Goal: Task Accomplishment & Management: Use online tool/utility

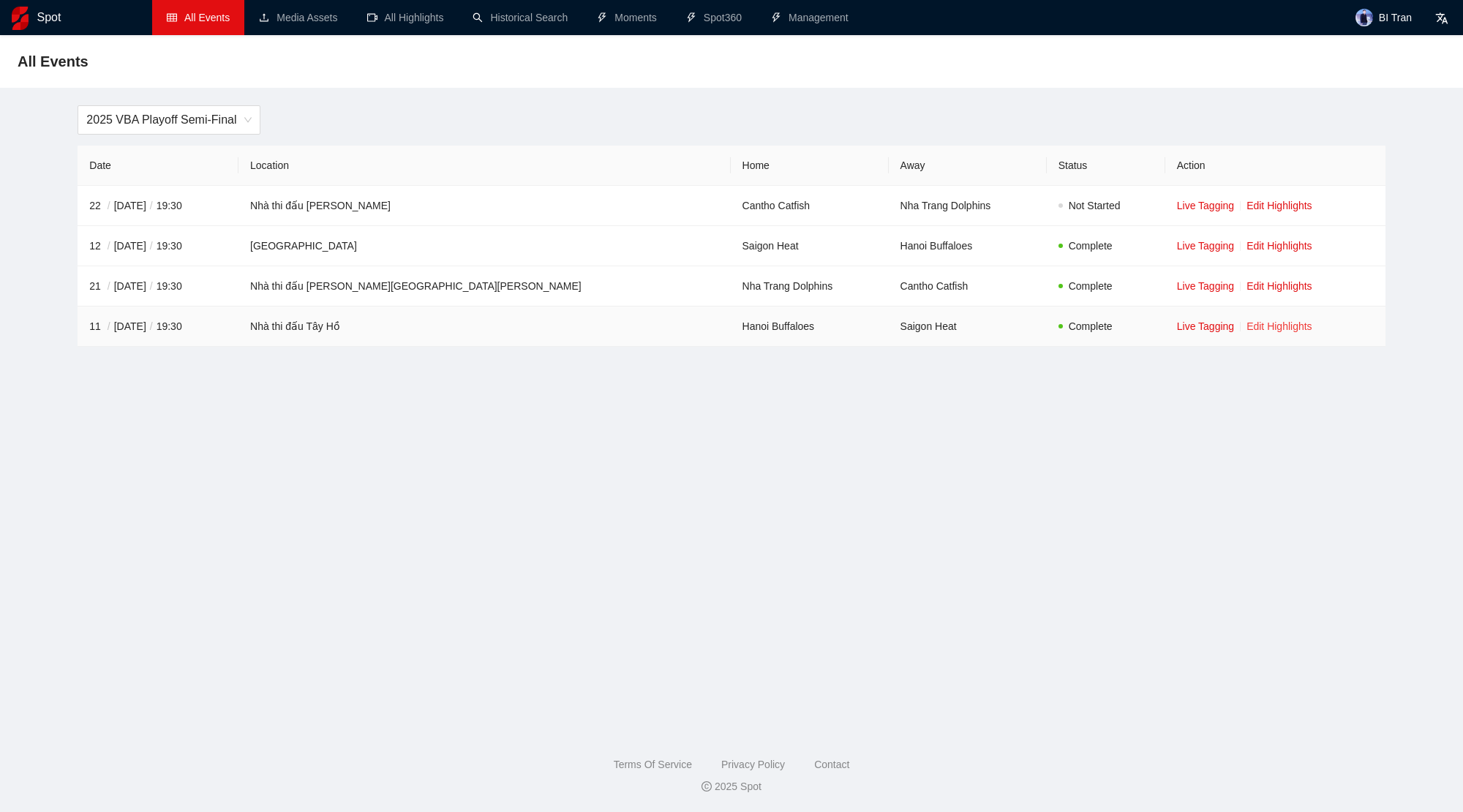
click at [1247, 329] on link "Edit Highlights" at bounding box center [1280, 326] width 66 height 12
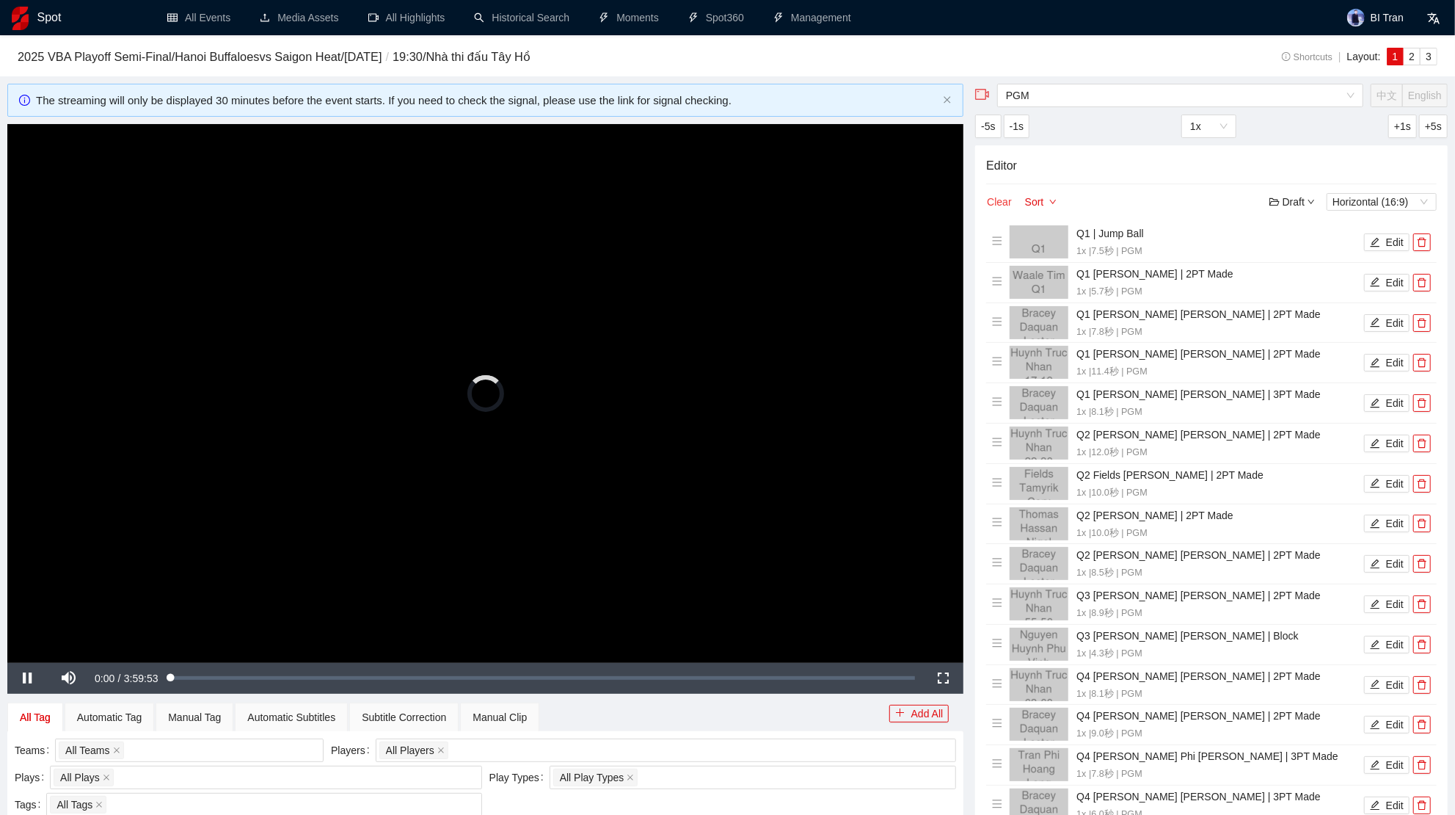
click at [996, 202] on button "Clear" at bounding box center [999, 202] width 26 height 18
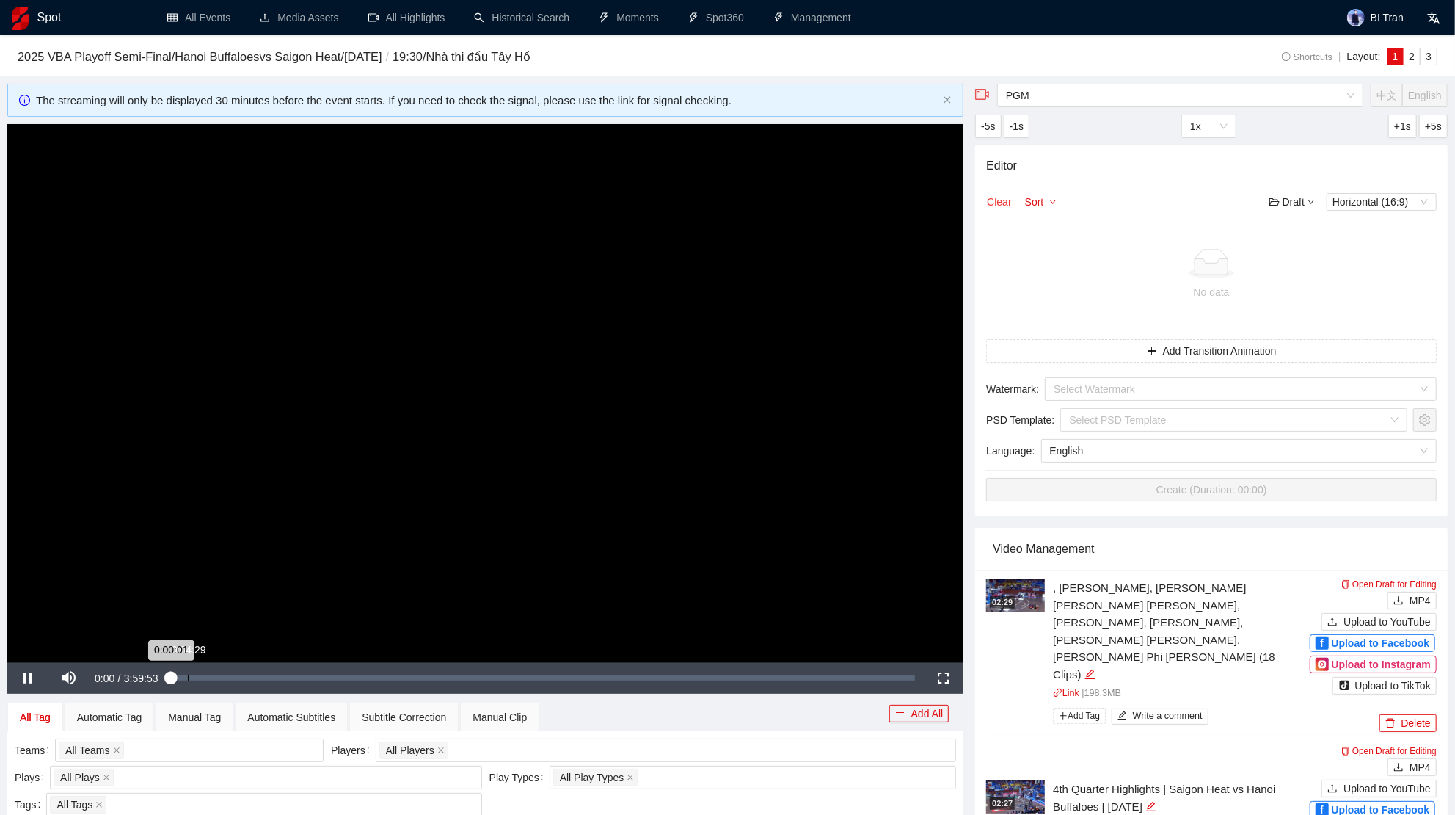
click at [189, 677] on div "Loaded : 0.04% 0:04:29 0:00:01" at bounding box center [543, 677] width 745 height 5
click at [225, 678] on div "Loaded : 2.54% 0:17:43 0:05:54" at bounding box center [543, 677] width 745 height 5
drag, startPoint x: 245, startPoint y: 677, endPoint x: 255, endPoint y: 677, distance: 9.5
click at [250, 677] on div "Loaded : 7.42% 0:22:23 0:22:23" at bounding box center [545, 677] width 739 height 5
click at [277, 682] on div "Loaded : 9.96% 0:32:38 0:32:23" at bounding box center [546, 678] width 754 height 31
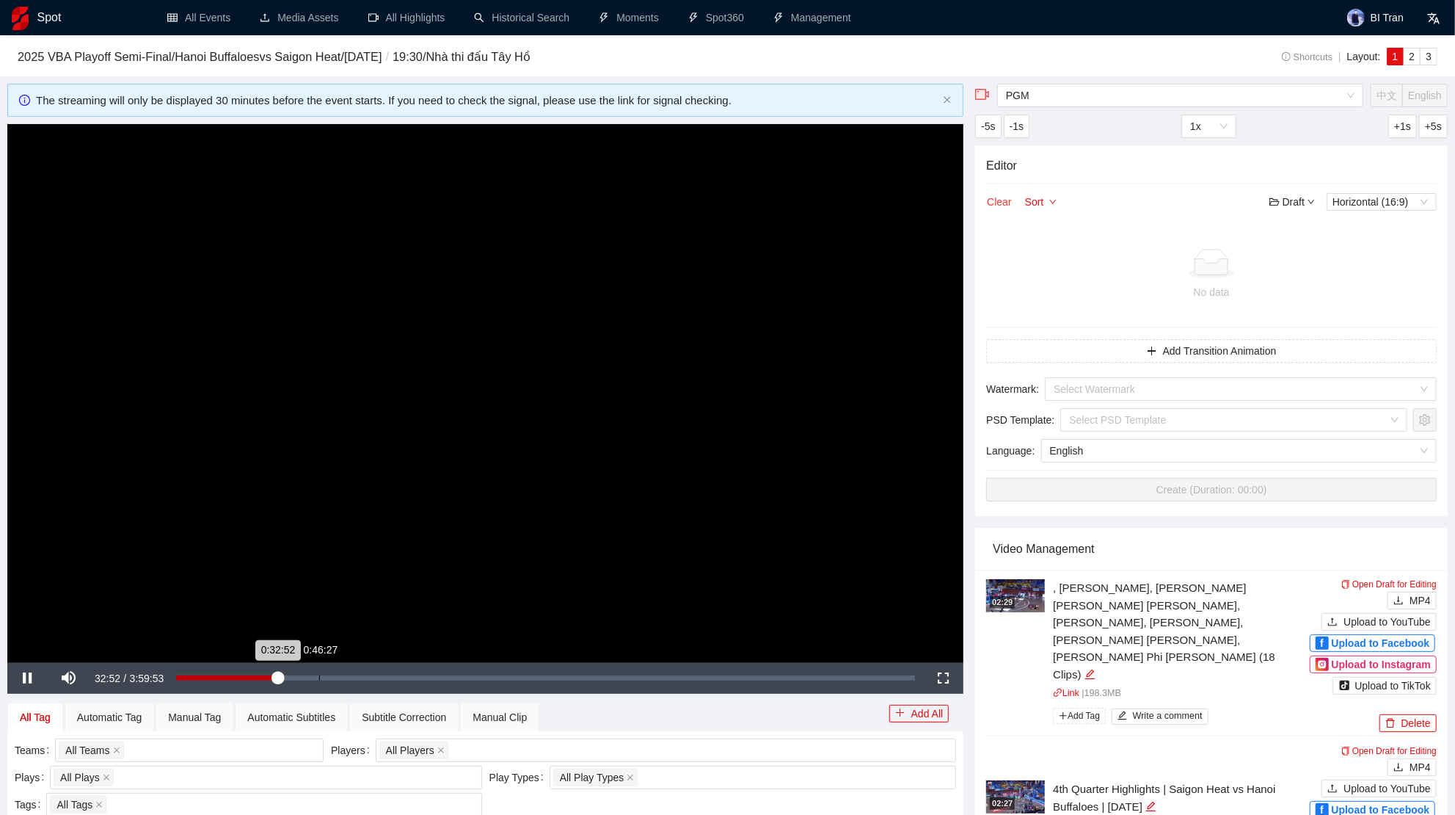
click at [319, 680] on div "0:46:27" at bounding box center [319, 677] width 1 height 5
click at [341, 680] on div "Loaded : 19.38% 0:53:50 0:53:36" at bounding box center [546, 678] width 754 height 31
click at [378, 674] on div "Loaded : 22.26% 1:05:30 1:05:45" at bounding box center [550, 678] width 745 height 31
click at [426, 677] on div "Loaded : 26.51% 1:19:29 1:03:35" at bounding box center [550, 677] width 730 height 5
click at [456, 679] on div "Loaded : 33.14% 1:29:07 1:28:23" at bounding box center [550, 678] width 745 height 31
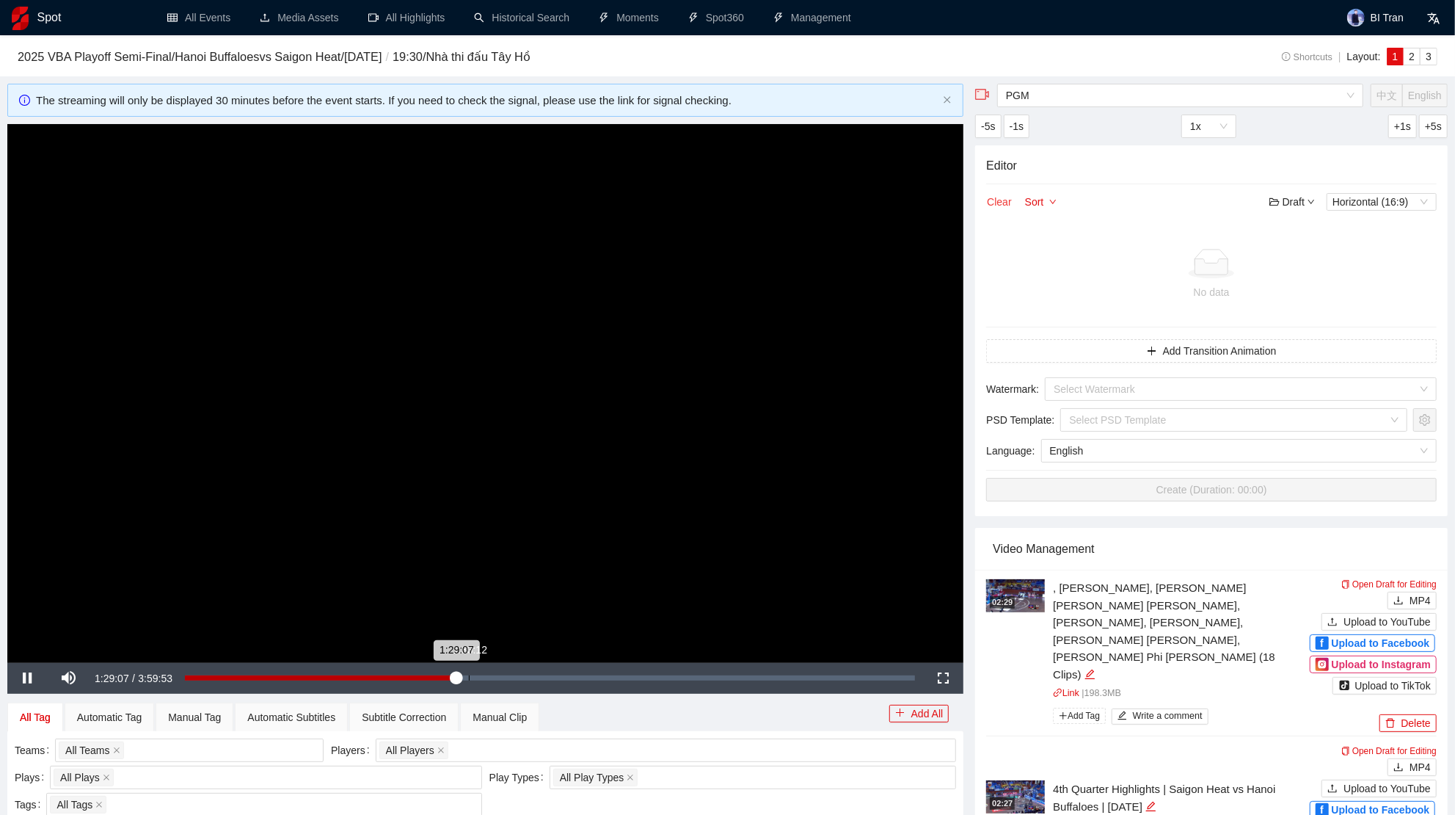
click at [469, 675] on div "1:33:12" at bounding box center [469, 677] width 1 height 5
click at [454, 680] on div "Loaded : 39.14% 1:28:23 1:28:23" at bounding box center [550, 678] width 745 height 31
drag, startPoint x: 1029, startPoint y: 265, endPoint x: 937, endPoint y: 295, distance: 97.3
click at [1029, 264] on div at bounding box center [1211, 263] width 439 height 29
click at [661, 393] on video "Video Player" at bounding box center [485, 393] width 956 height 538
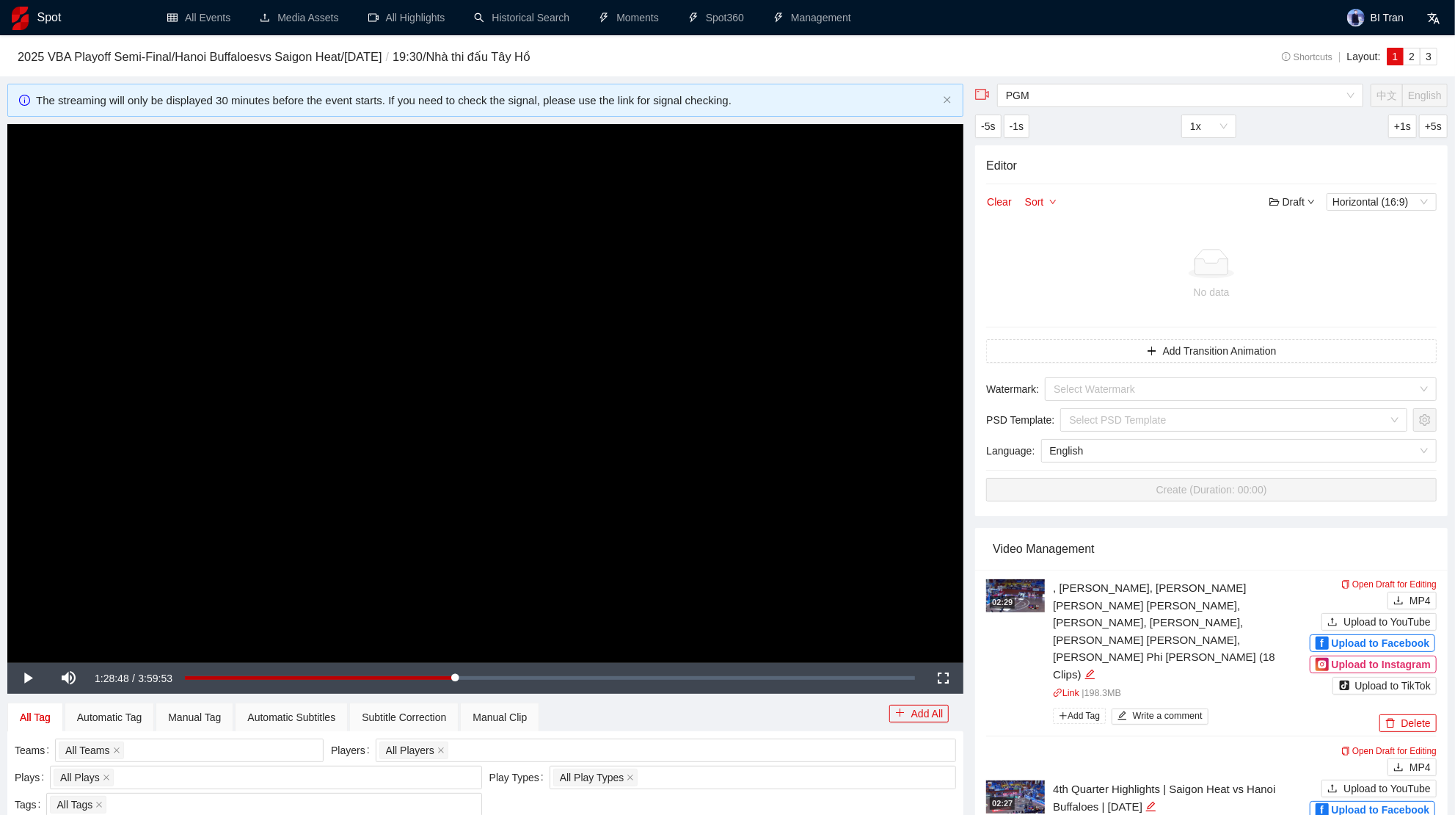
click at [592, 345] on video "Video Player" at bounding box center [485, 393] width 956 height 538
click at [497, 363] on video "Video Player" at bounding box center [485, 393] width 956 height 538
drag, startPoint x: 304, startPoint y: 463, endPoint x: 318, endPoint y: 458, distance: 14.9
click at [316, 459] on video "Video Player" at bounding box center [485, 393] width 956 height 538
click at [459, 680] on div "1:30:04" at bounding box center [322, 677] width 275 height 5
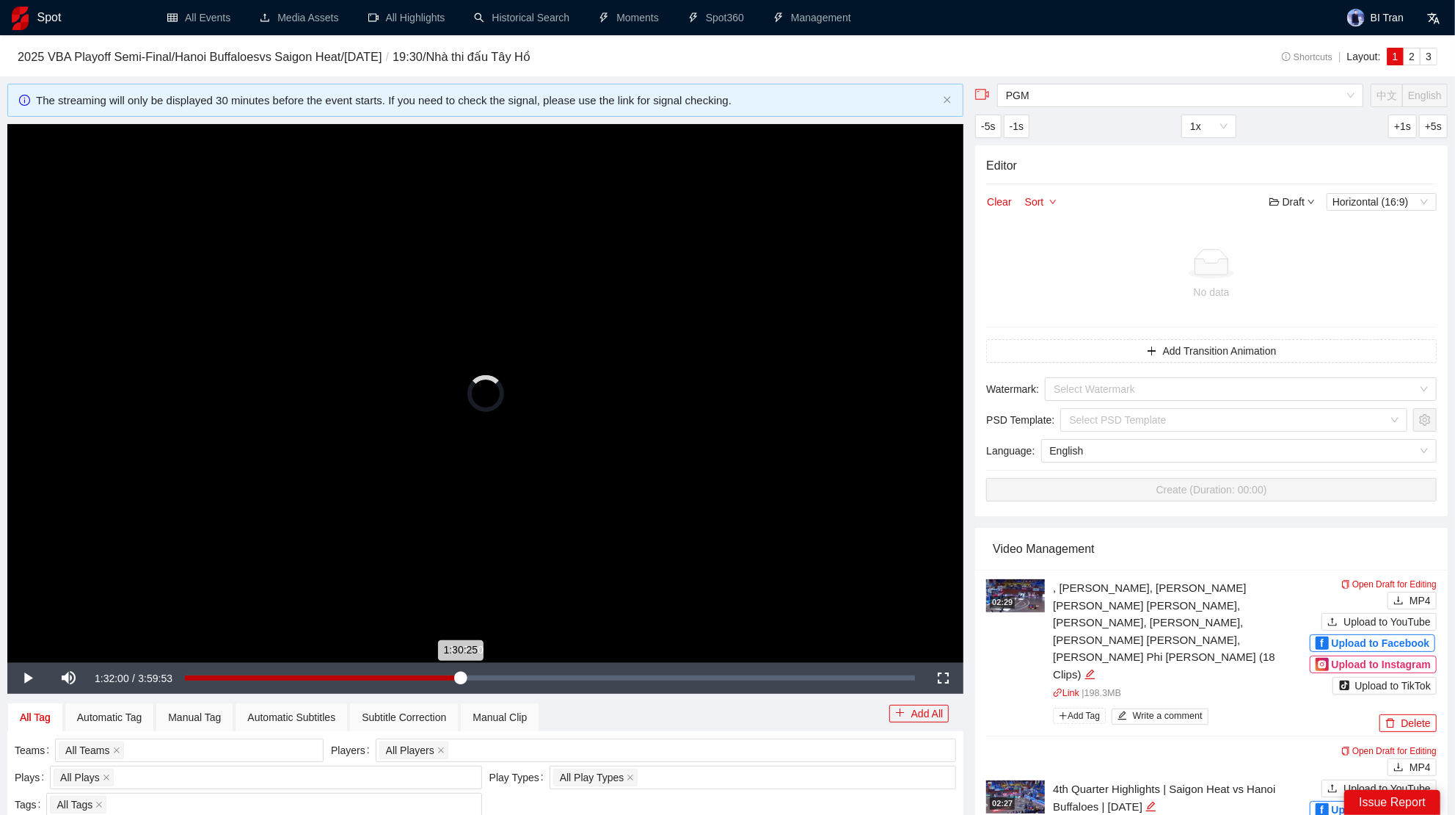
click at [460, 680] on div "1:30:25" at bounding box center [322, 677] width 275 height 5
click at [442, 407] on video "Video Player" at bounding box center [485, 393] width 956 height 538
